Goal: Information Seeking & Learning: Stay updated

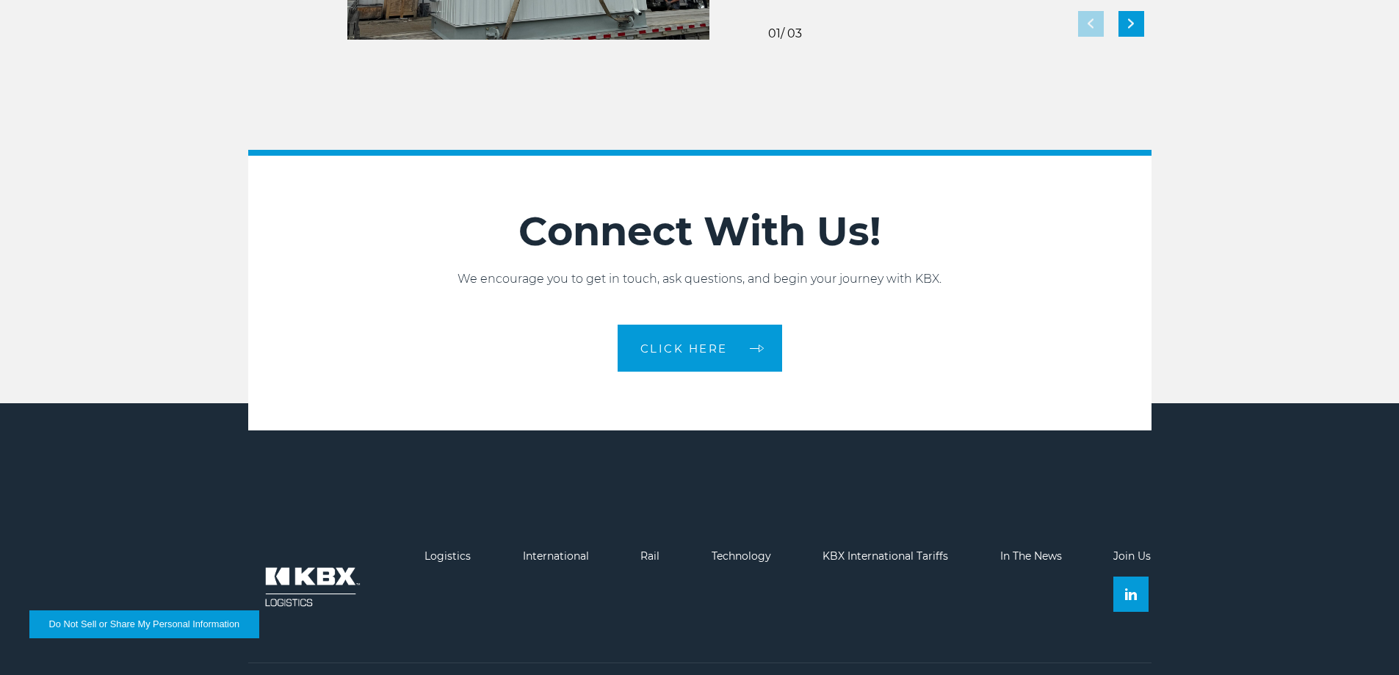
scroll to position [3276, 0]
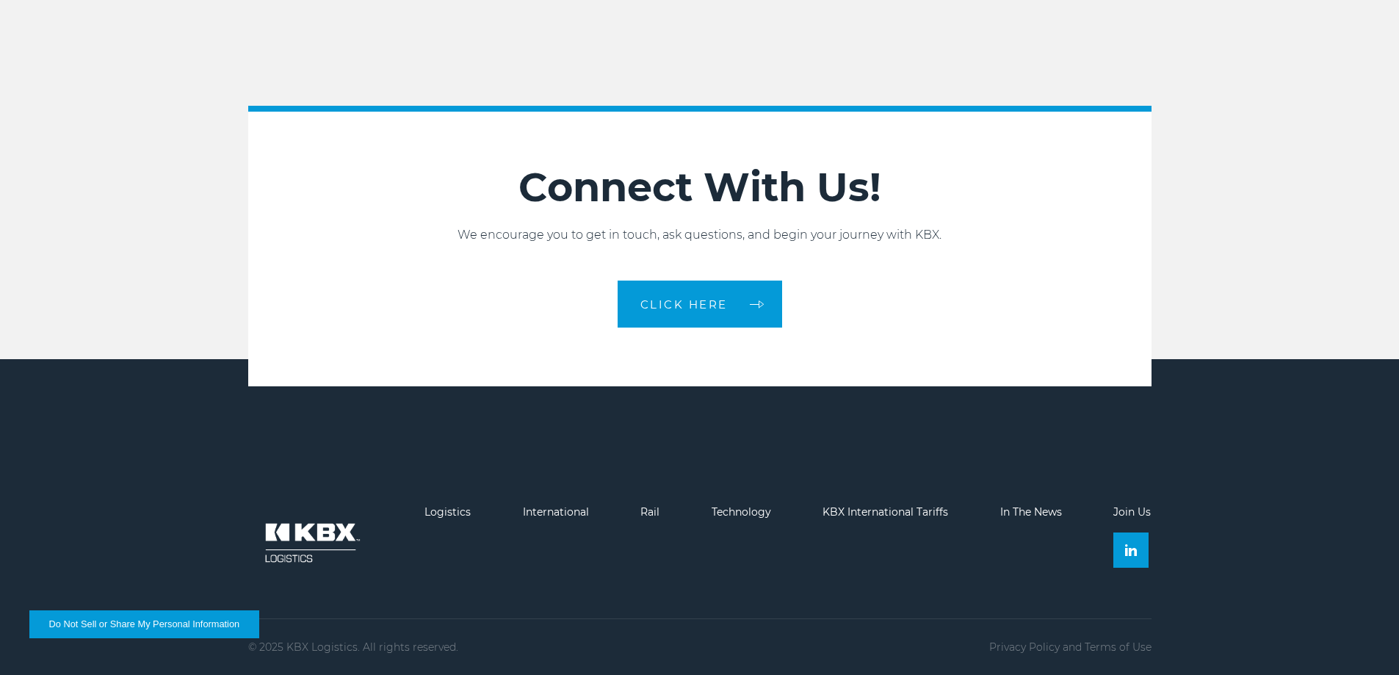
click at [1012, 505] on footer "Logistics International Rail Technology KBX International Tariffs In The News J…" at bounding box center [699, 517] width 1399 height 316
click at [1014, 510] on link "In The News" at bounding box center [1031, 511] width 62 height 13
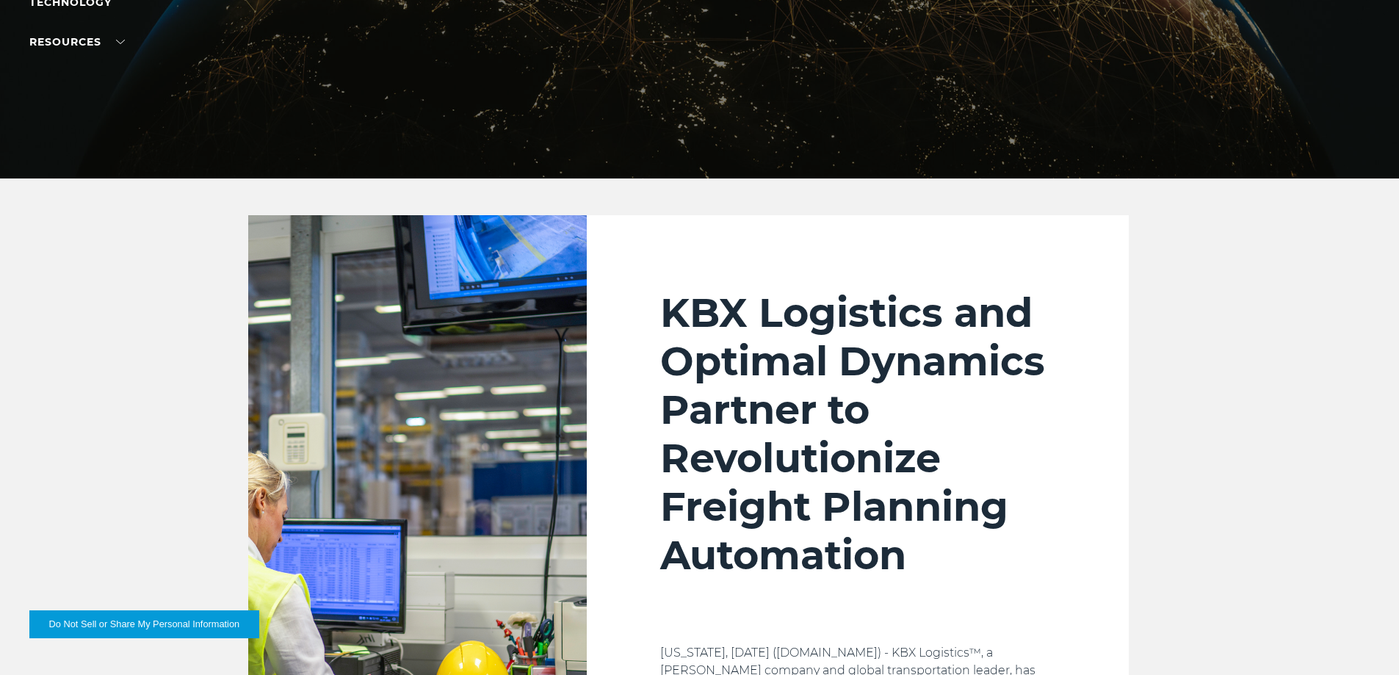
scroll to position [367, 0]
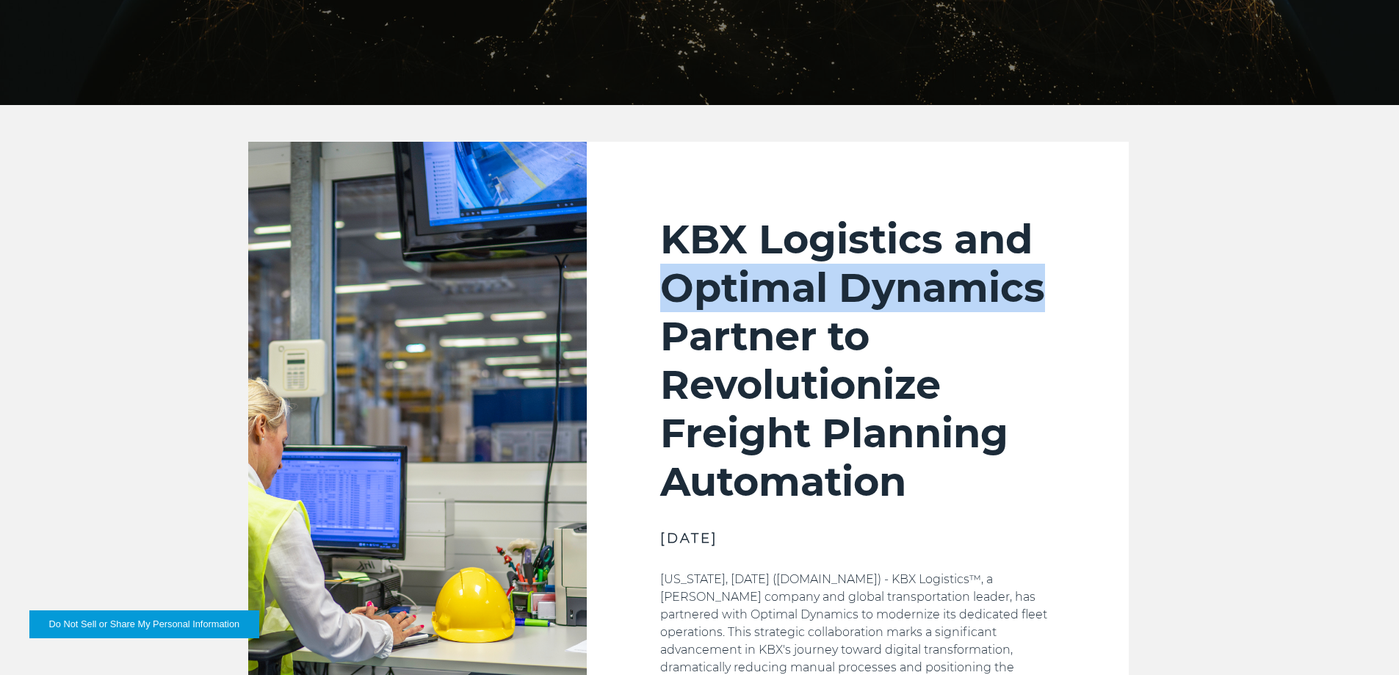
drag, startPoint x: 1044, startPoint y: 291, endPoint x: 671, endPoint y: 299, distance: 373.9
click at [665, 300] on h2 "KBX Logistics and Optimal Dynamics Partner to Revolutionize Freight Planning Au…" at bounding box center [857, 360] width 395 height 291
